Goal: Information Seeking & Learning: Stay updated

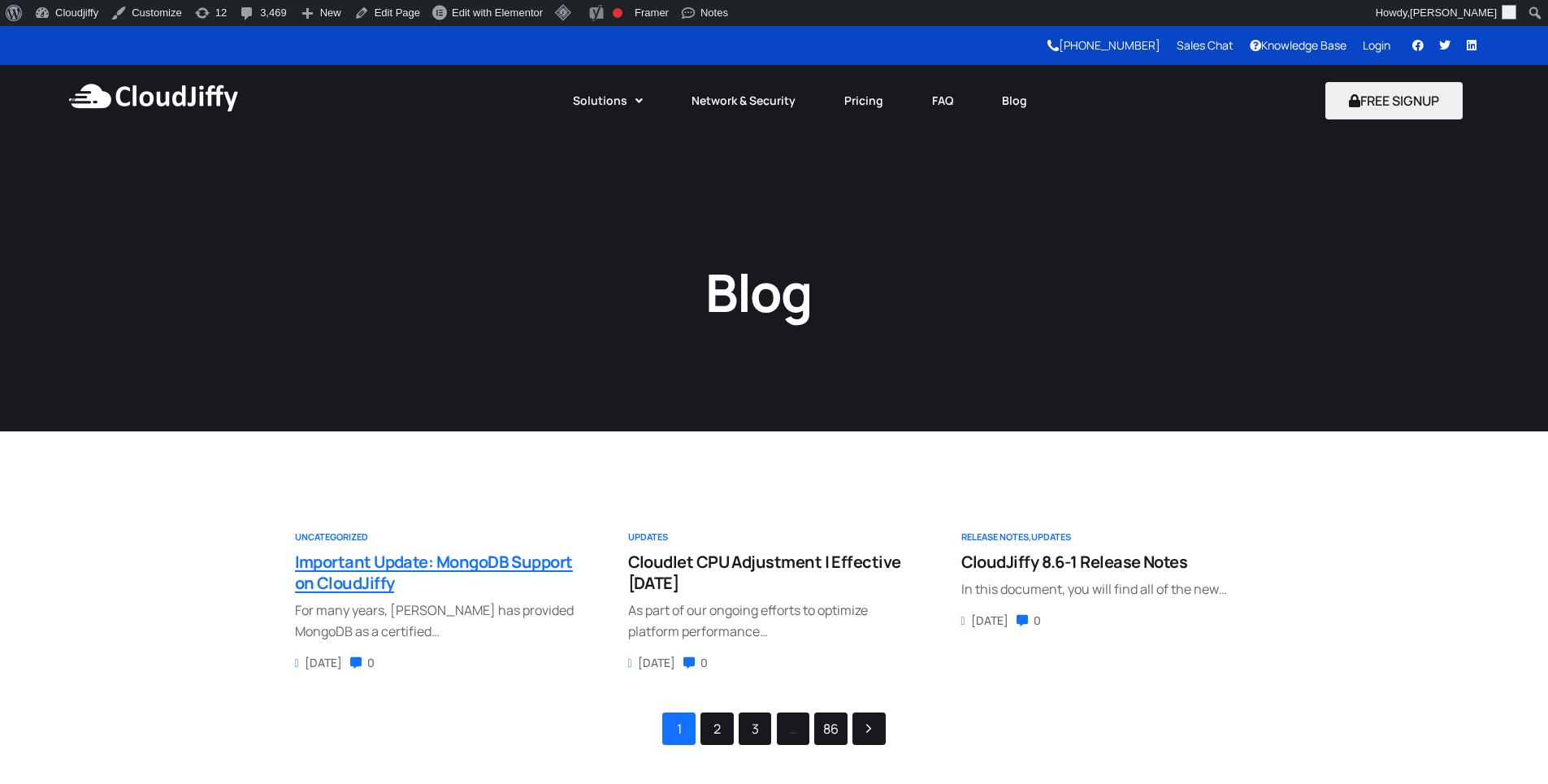
click at [479, 566] on span "Important Update: MongoDB Support on CloudJiffy" at bounding box center [433, 572] width 277 height 43
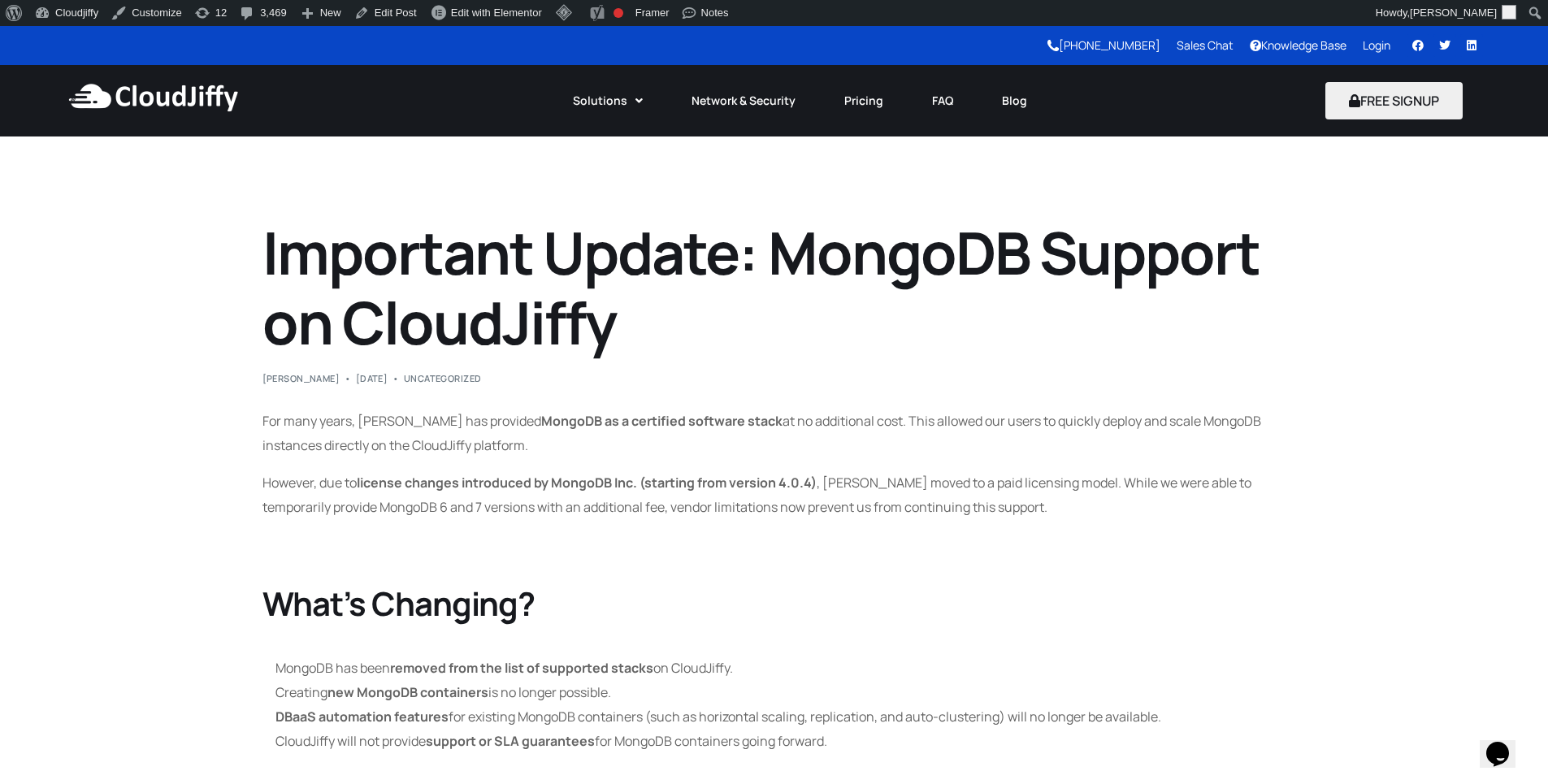
scroll to position [195, 0]
